Goal: Task Accomplishment & Management: Use online tool/utility

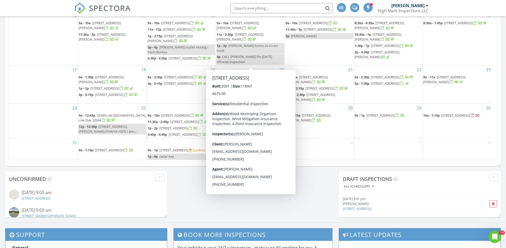
scroll to position [309, 0]
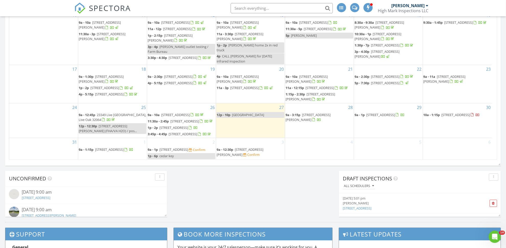
click at [189, 132] on span "4073 NW River Sebastian Ln, Lake City 32055" at bounding box center [183, 134] width 29 height 5
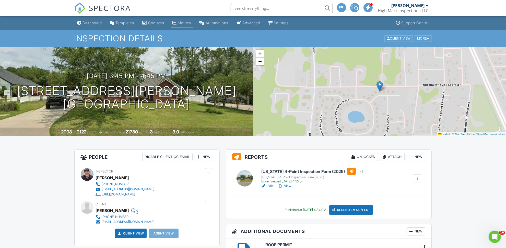
click at [182, 22] on div "Metrics" at bounding box center [184, 23] width 13 height 4
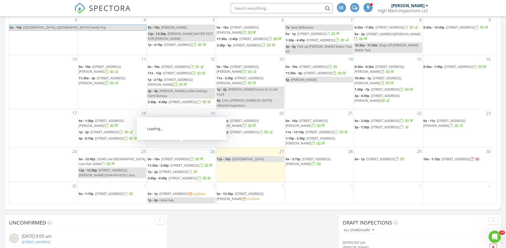
scroll to position [266, 0]
